Goal: Obtain resource: Obtain resource

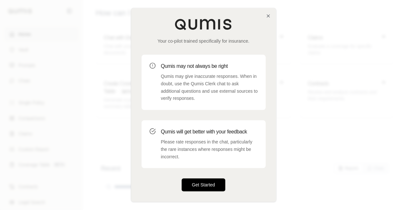
click at [214, 183] on button "Get Started" at bounding box center [204, 185] width 44 height 13
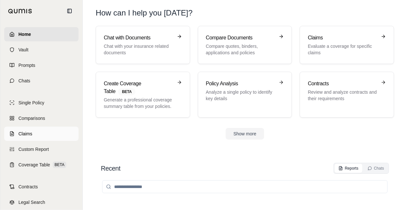
click at [30, 137] on span "Claims" at bounding box center [25, 134] width 14 height 6
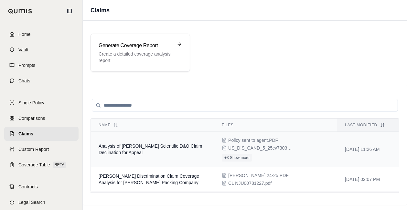
click at [194, 152] on td "Analysis of [PERSON_NAME] Scientific D&O Claim Declination for Appeal" at bounding box center [152, 149] width 123 height 35
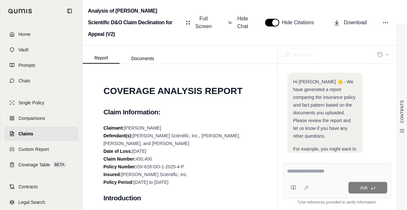
scroll to position [200, 0]
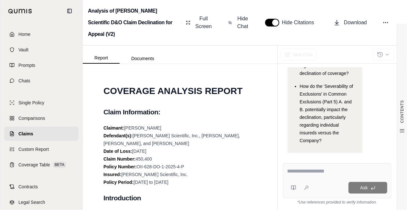
click at [44, 133] on link "Claims" at bounding box center [41, 134] width 74 height 14
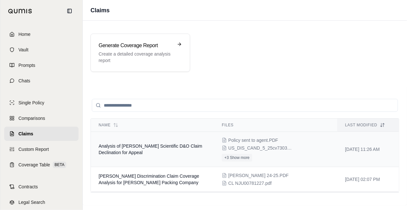
click at [296, 146] on div "Policy sent to agent.PDF US_DIS_CAND_5_25cv7303_d150920236e329_COMPLAINT_ag.PDF…" at bounding box center [276, 149] width 108 height 25
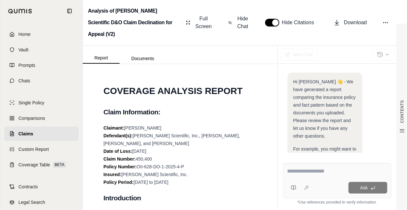
scroll to position [200, 0]
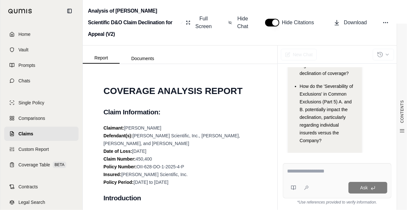
click at [307, 171] on textarea at bounding box center [337, 171] width 101 height 8
click at [319, 171] on textarea "**********" at bounding box center [337, 171] width 101 height 8
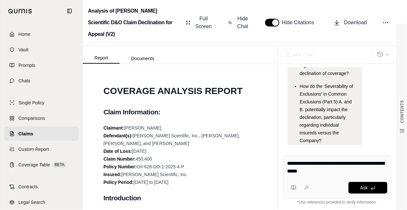
type textarea "**********"
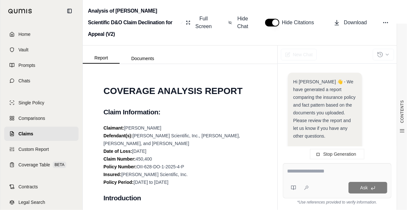
scroll to position [277, 0]
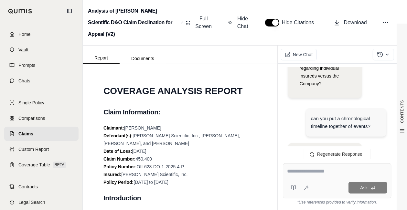
scroll to position [289, 0]
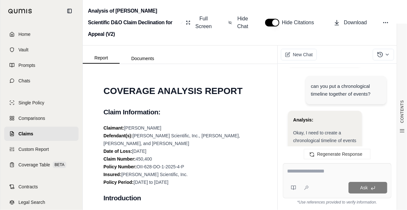
click at [348, 116] on div "Analysis:" at bounding box center [324, 120] width 63 height 8
click at [301, 117] on strong "Analysis:" at bounding box center [303, 119] width 20 height 5
click at [299, 117] on strong "Analysis:" at bounding box center [303, 119] width 20 height 5
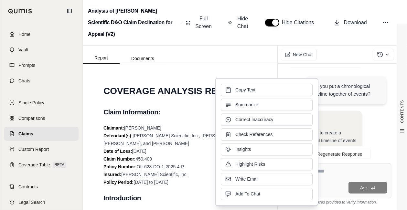
drag, startPoint x: 299, startPoint y: 109, endPoint x: 270, endPoint y: 92, distance: 33.9
click at [270, 92] on button "Copy Text" at bounding box center [267, 90] width 92 height 12
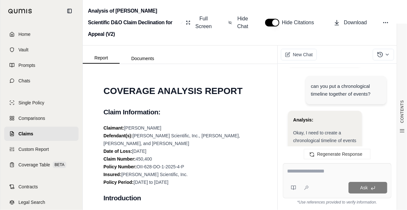
click at [300, 117] on strong "Analysis:" at bounding box center [303, 119] width 20 height 5
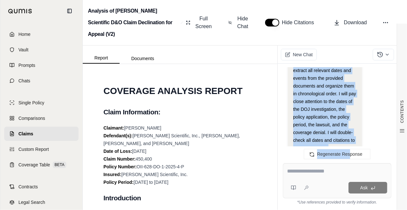
scroll to position [406, 0]
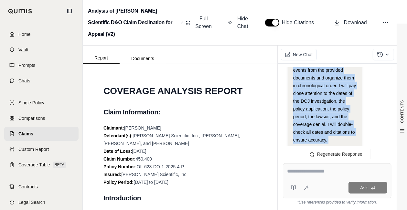
drag, startPoint x: 294, startPoint y: 108, endPoint x: 349, endPoint y: 135, distance: 61.3
drag, startPoint x: 349, startPoint y: 135, endPoint x: 333, endPoint y: 89, distance: 48.7
click at [333, 89] on span "lawsuit and the coverage denial. I will extract all relevant dates and events f…" at bounding box center [324, 93] width 63 height 98
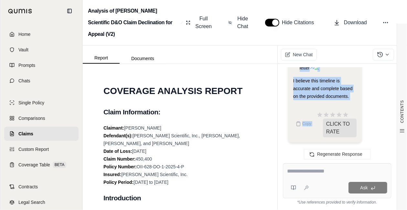
scroll to position [3037, 0]
drag, startPoint x: 300, startPoint y: 92, endPoint x: 350, endPoint y: 103, distance: 51.8
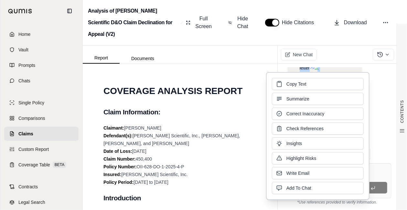
drag, startPoint x: 350, startPoint y: 103, endPoint x: 309, endPoint y: 85, distance: 45.5
click at [309, 85] on button "Copy Text" at bounding box center [318, 84] width 92 height 12
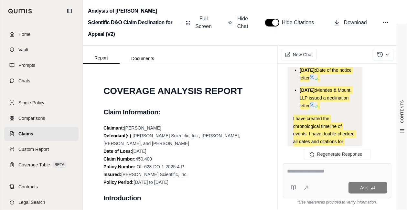
scroll to position [2326, 0]
